Goal: Information Seeking & Learning: Learn about a topic

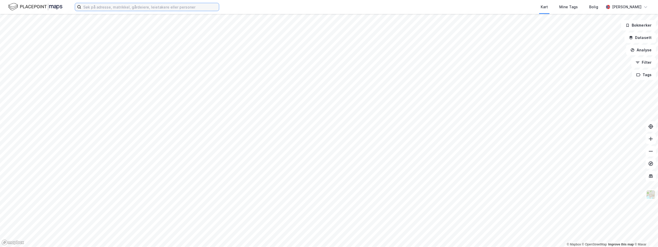
click at [96, 6] on input at bounding box center [150, 7] width 138 height 8
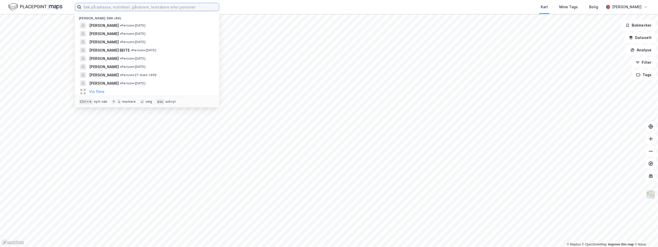
paste input "[PERSON_NAME]"
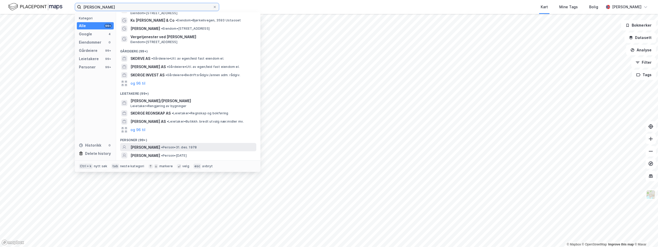
scroll to position [33, 0]
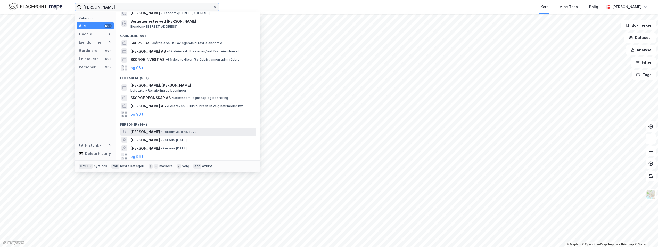
type input "[PERSON_NAME]"
click at [160, 131] on span "[PERSON_NAME]" at bounding box center [145, 132] width 30 height 6
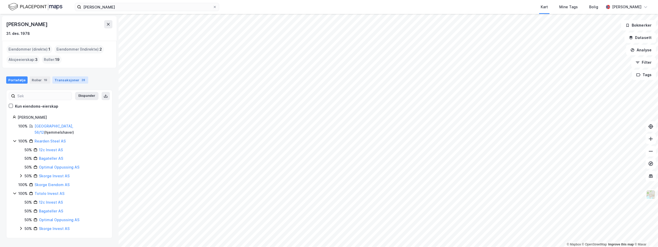
click at [71, 79] on div "Transaksjoner 28" at bounding box center [70, 79] width 36 height 7
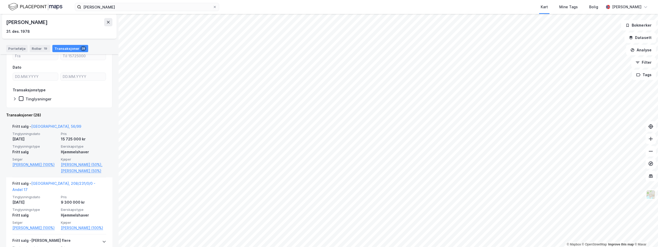
scroll to position [129, 0]
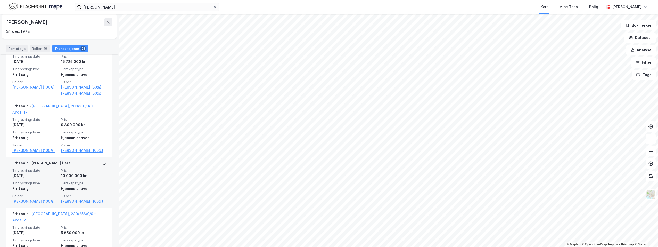
click at [102, 166] on icon at bounding box center [104, 164] width 4 height 4
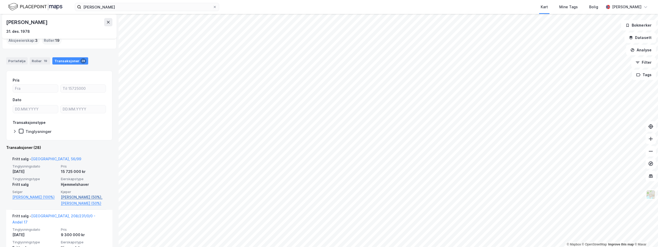
scroll to position [12, 0]
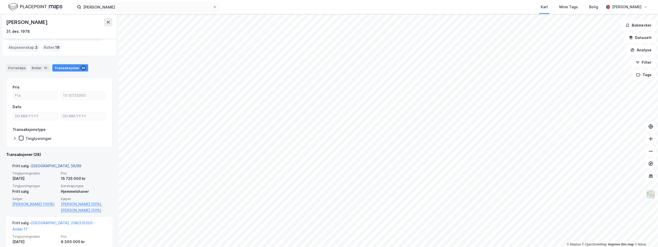
click at [44, 164] on link "[GEOGRAPHIC_DATA], 56/99" at bounding box center [56, 165] width 50 height 4
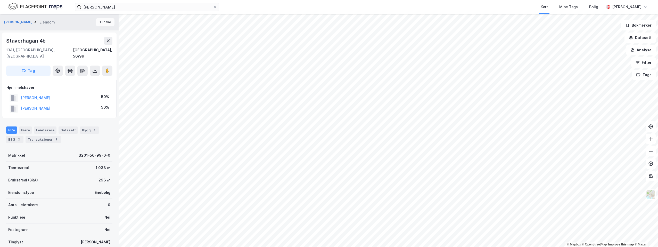
click at [102, 22] on button "Tilbake" at bounding box center [105, 22] width 19 height 8
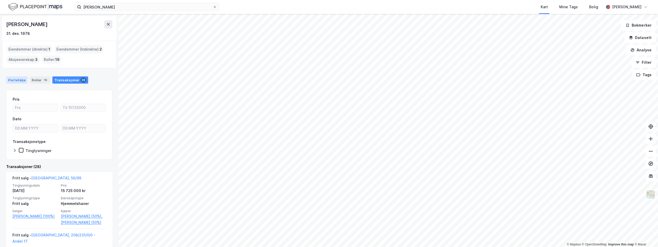
click at [17, 78] on div "Portefølje" at bounding box center [16, 79] width 21 height 7
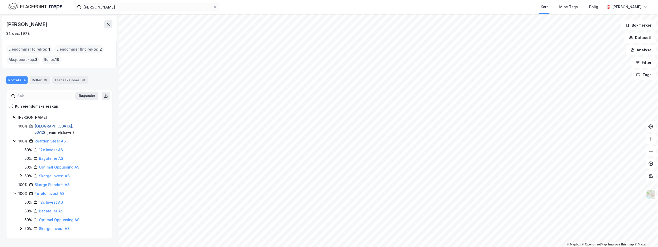
click at [49, 125] on link "[GEOGRAPHIC_DATA], 56/12" at bounding box center [54, 129] width 39 height 11
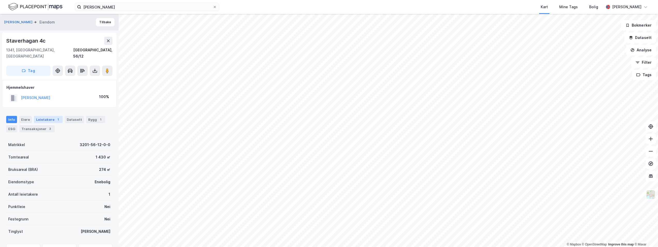
click at [44, 116] on div "Leietakere 1" at bounding box center [48, 119] width 29 height 7
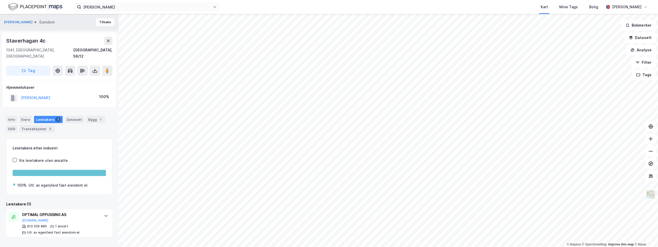
click at [103, 22] on button "Tilbake" at bounding box center [105, 22] width 19 height 8
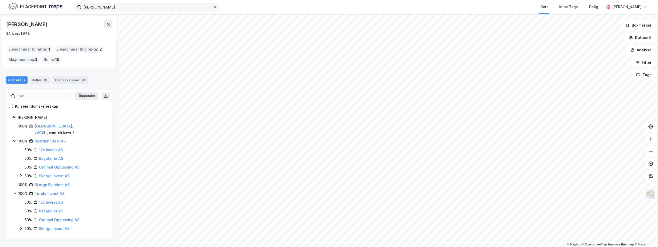
click at [215, 7] on icon at bounding box center [214, 6] width 3 height 3
click at [213, 7] on input "[PERSON_NAME]" at bounding box center [146, 7] width 131 height 8
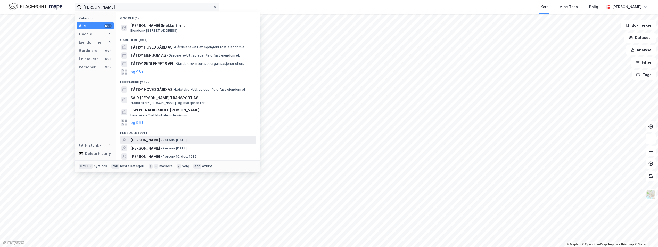
click at [157, 137] on span "[PERSON_NAME]" at bounding box center [145, 140] width 30 height 6
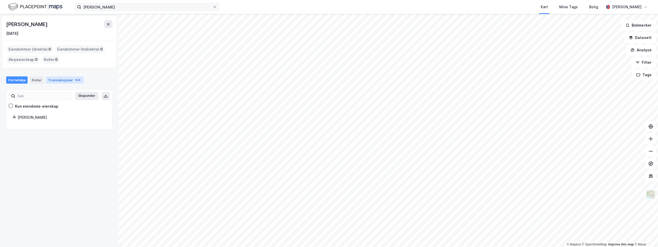
click at [61, 78] on div "Transaksjoner 104" at bounding box center [65, 79] width 38 height 7
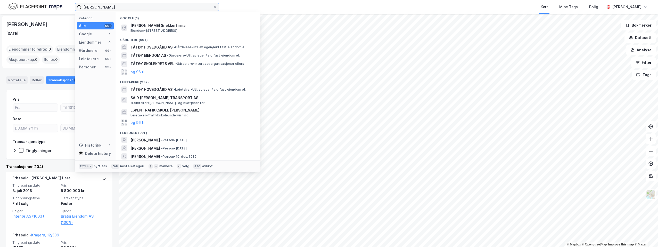
click at [115, 7] on input "[PERSON_NAME]" at bounding box center [146, 7] width 131 height 8
type input "a"
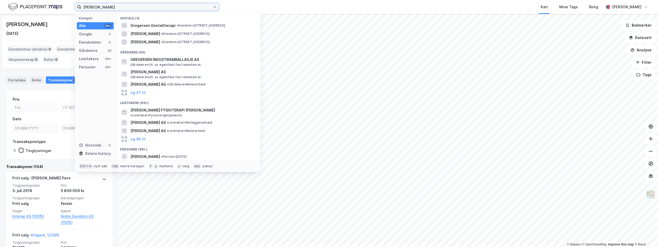
scroll to position [21, 0]
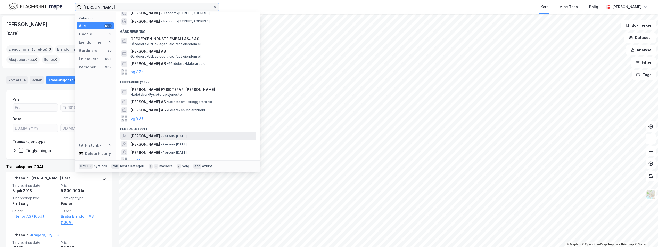
type input "[PERSON_NAME]"
click at [151, 133] on span "[PERSON_NAME]" at bounding box center [145, 136] width 30 height 6
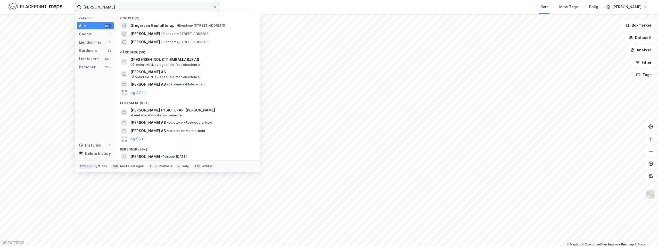
click at [134, 7] on input "[PERSON_NAME]" at bounding box center [146, 7] width 131 height 8
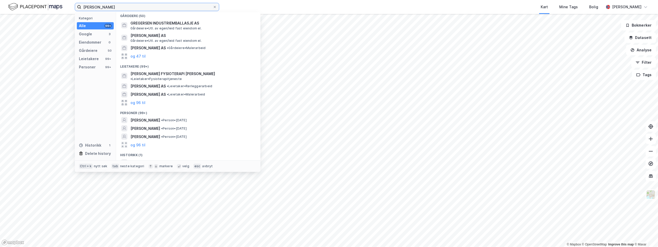
scroll to position [38, 0]
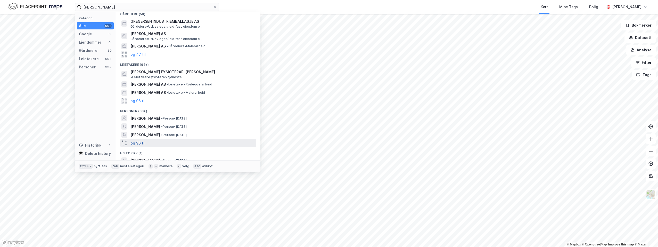
click at [141, 140] on button "og 96 til" at bounding box center [137, 143] width 15 height 6
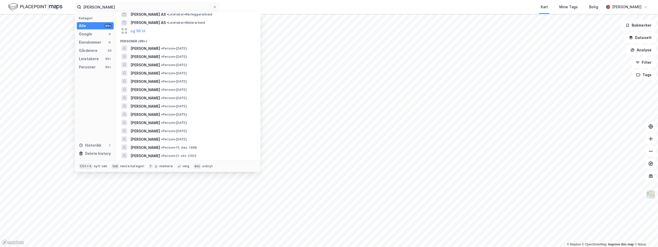
scroll to position [115, 0]
click at [160, 112] on span "[PERSON_NAME]" at bounding box center [145, 115] width 30 height 6
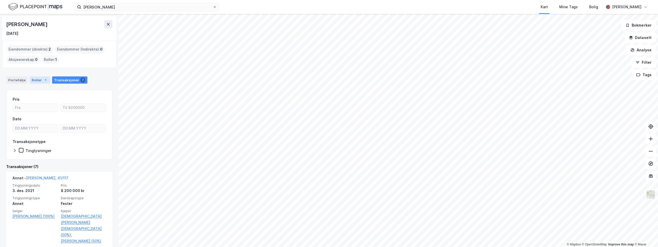
click at [39, 79] on div "Roller 1" at bounding box center [40, 79] width 20 height 7
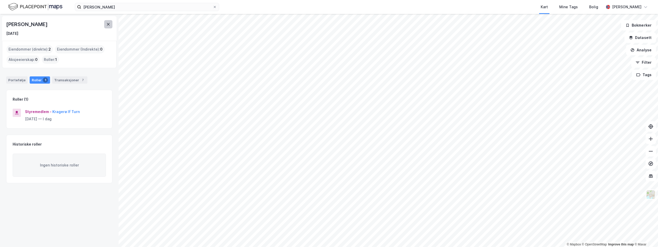
click at [106, 25] on icon at bounding box center [108, 24] width 4 height 4
